Goal: Task Accomplishment & Management: Use online tool/utility

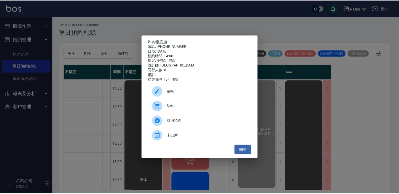
scroll to position [184, 0]
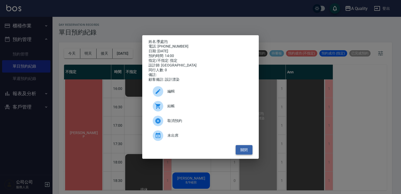
drag, startPoint x: 246, startPoint y: 150, endPoint x: 243, endPoint y: 146, distance: 5.2
click at [246, 150] on button "關閉" at bounding box center [244, 150] width 17 height 10
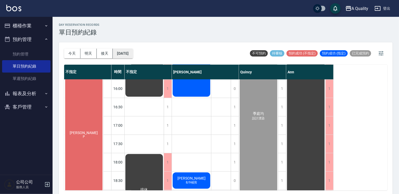
click at [133, 53] on button "2025/08/11" at bounding box center [123, 54] width 20 height 10
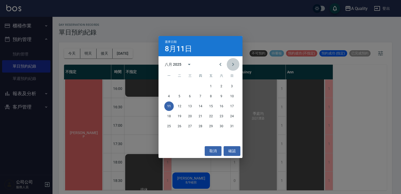
click at [233, 63] on icon "Next month" at bounding box center [233, 64] width 6 height 6
click at [223, 85] on button "6" at bounding box center [221, 85] width 9 height 9
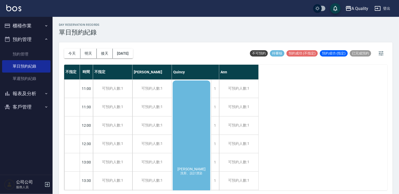
click at [181, 134] on div "李蒔芸 洗剪、設計漂染" at bounding box center [191, 171] width 39 height 183
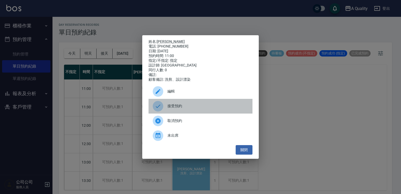
click at [178, 107] on span "接受預約" at bounding box center [208, 106] width 81 height 6
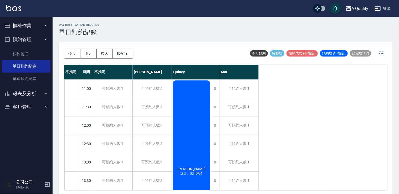
click at [21, 28] on button "櫃檯作業" at bounding box center [26, 26] width 48 height 14
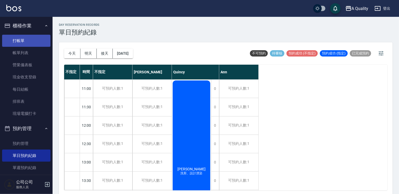
click at [23, 39] on link "打帳單" at bounding box center [26, 41] width 48 height 12
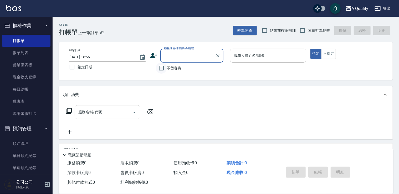
click at [159, 69] on input "不留客資" at bounding box center [161, 68] width 11 height 11
checkbox input "true"
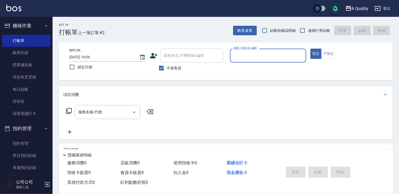
click at [257, 56] on input "服務人員姓名/編號" at bounding box center [267, 55] width 71 height 9
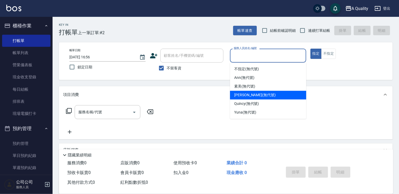
click at [251, 97] on span "Taylor (無代號)" at bounding box center [255, 95] width 42 height 6
type input "Taylor(無代號)"
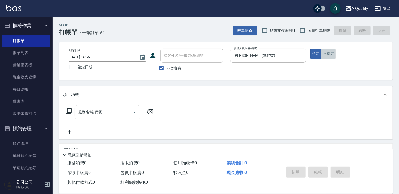
drag, startPoint x: 328, startPoint y: 56, endPoint x: 304, endPoint y: 69, distance: 27.0
click at [329, 56] on button "不指定" at bounding box center [328, 54] width 15 height 10
click at [135, 113] on icon "Open" at bounding box center [134, 112] width 6 height 6
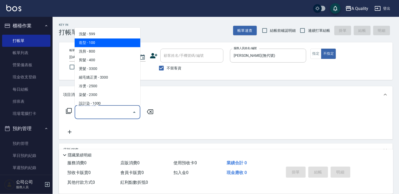
click at [95, 44] on span "造型 - 100" at bounding box center [108, 42] width 66 height 9
type input "造型(102)"
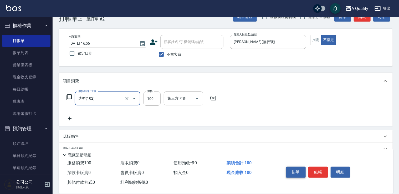
scroll to position [26, 0]
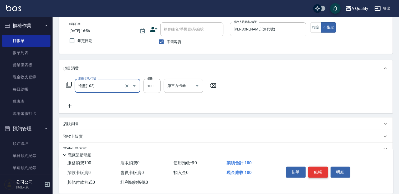
click at [312, 171] on button "結帳" at bounding box center [318, 172] width 20 height 11
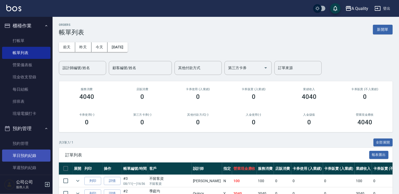
click at [26, 153] on link "單日預約紀錄" at bounding box center [26, 156] width 48 height 12
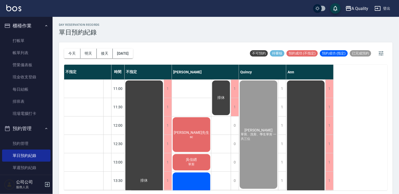
click at [164, 128] on div "翁先生 sc" at bounding box center [144, 181] width 39 height 202
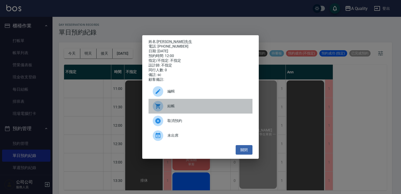
click at [177, 109] on span "結帳" at bounding box center [208, 106] width 81 height 6
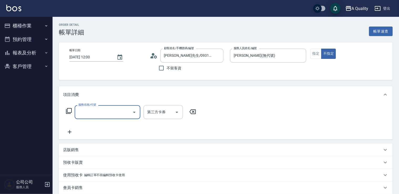
click at [106, 108] on input "服務名稱/代號" at bounding box center [103, 111] width 53 height 9
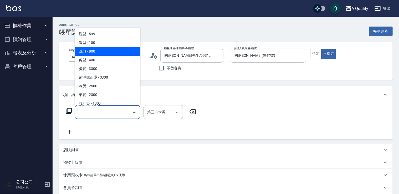
click at [100, 52] on span "洗剪 - 800" at bounding box center [108, 51] width 66 height 9
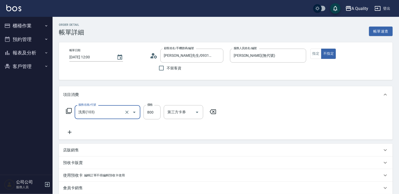
type input "洗剪(103)"
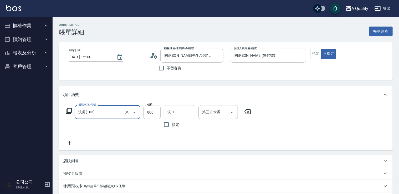
click at [177, 115] on input "洗-1" at bounding box center [179, 111] width 27 height 9
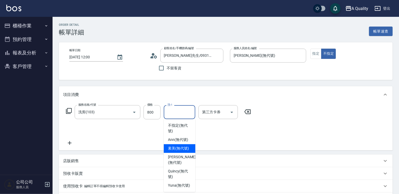
click at [181, 150] on span "素美 (無代號)" at bounding box center [178, 149] width 21 height 6
type input "素美(無代號)"
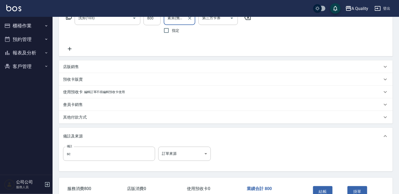
scroll to position [127, 0]
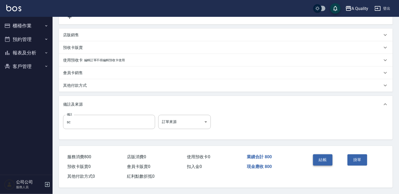
click at [327, 159] on button "結帳" at bounding box center [323, 159] width 20 height 11
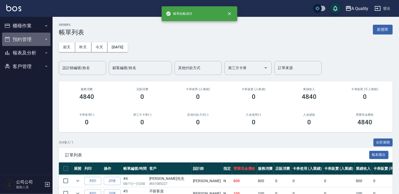
click at [27, 38] on button "預約管理" at bounding box center [26, 40] width 48 height 14
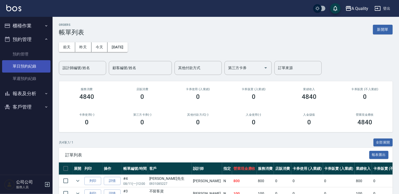
click at [31, 65] on link "單日預約紀錄" at bounding box center [26, 66] width 48 height 12
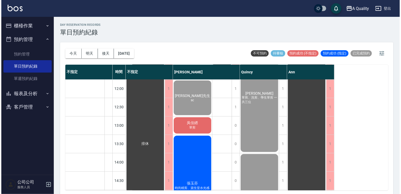
scroll to position [79, 0]
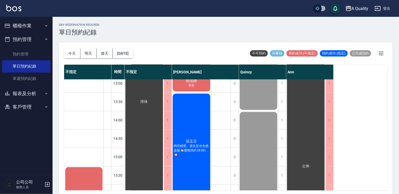
click at [149, 99] on span "吳佳縉" at bounding box center [144, 101] width 9 height 5
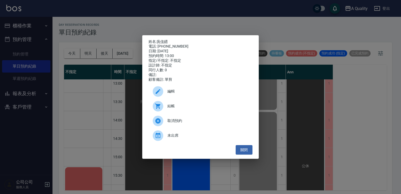
click at [172, 107] on span "結帳" at bounding box center [208, 106] width 81 height 6
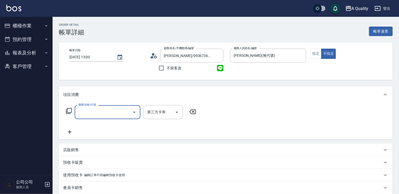
click at [111, 111] on input "服務名稱/代號" at bounding box center [103, 111] width 53 height 9
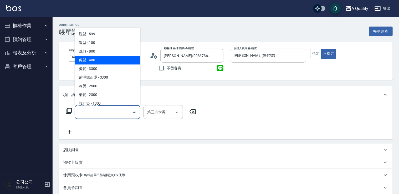
drag, startPoint x: 87, startPoint y: 57, endPoint x: 118, endPoint y: 74, distance: 35.4
click at [87, 57] on span "剪髮 - 400" at bounding box center [108, 60] width 66 height 9
type input "剪髮(201)"
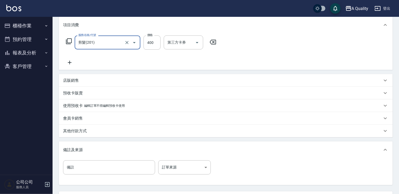
scroll to position [105, 0]
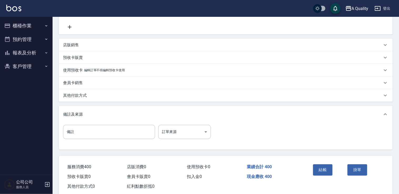
drag, startPoint x: 324, startPoint y: 171, endPoint x: 322, endPoint y: 168, distance: 3.3
click at [324, 170] on button "結帳" at bounding box center [323, 169] width 20 height 11
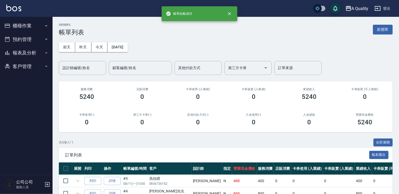
click at [15, 39] on button "預約管理" at bounding box center [26, 40] width 48 height 14
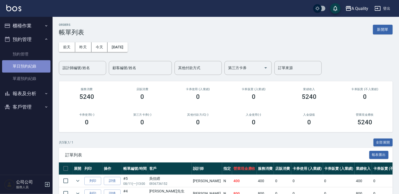
click at [25, 64] on link "單日預約紀錄" at bounding box center [26, 66] width 48 height 12
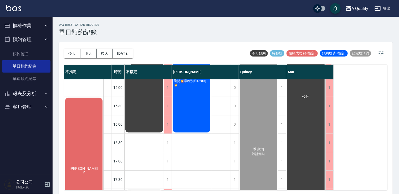
scroll to position [145, 0]
